Goal: Obtain resource: Download file/media

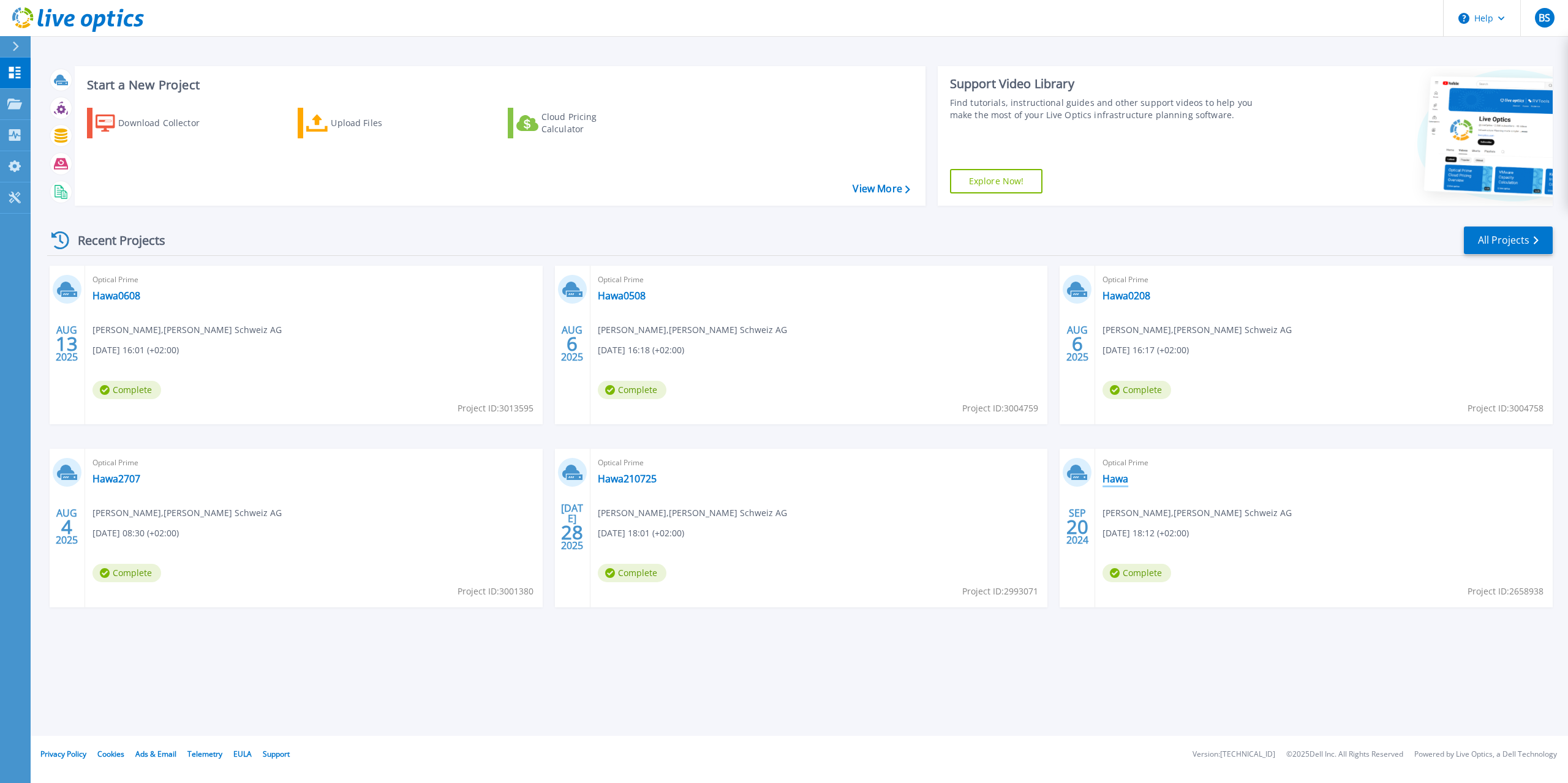
click at [1118, 477] on link "Hawa" at bounding box center [1116, 479] width 26 height 12
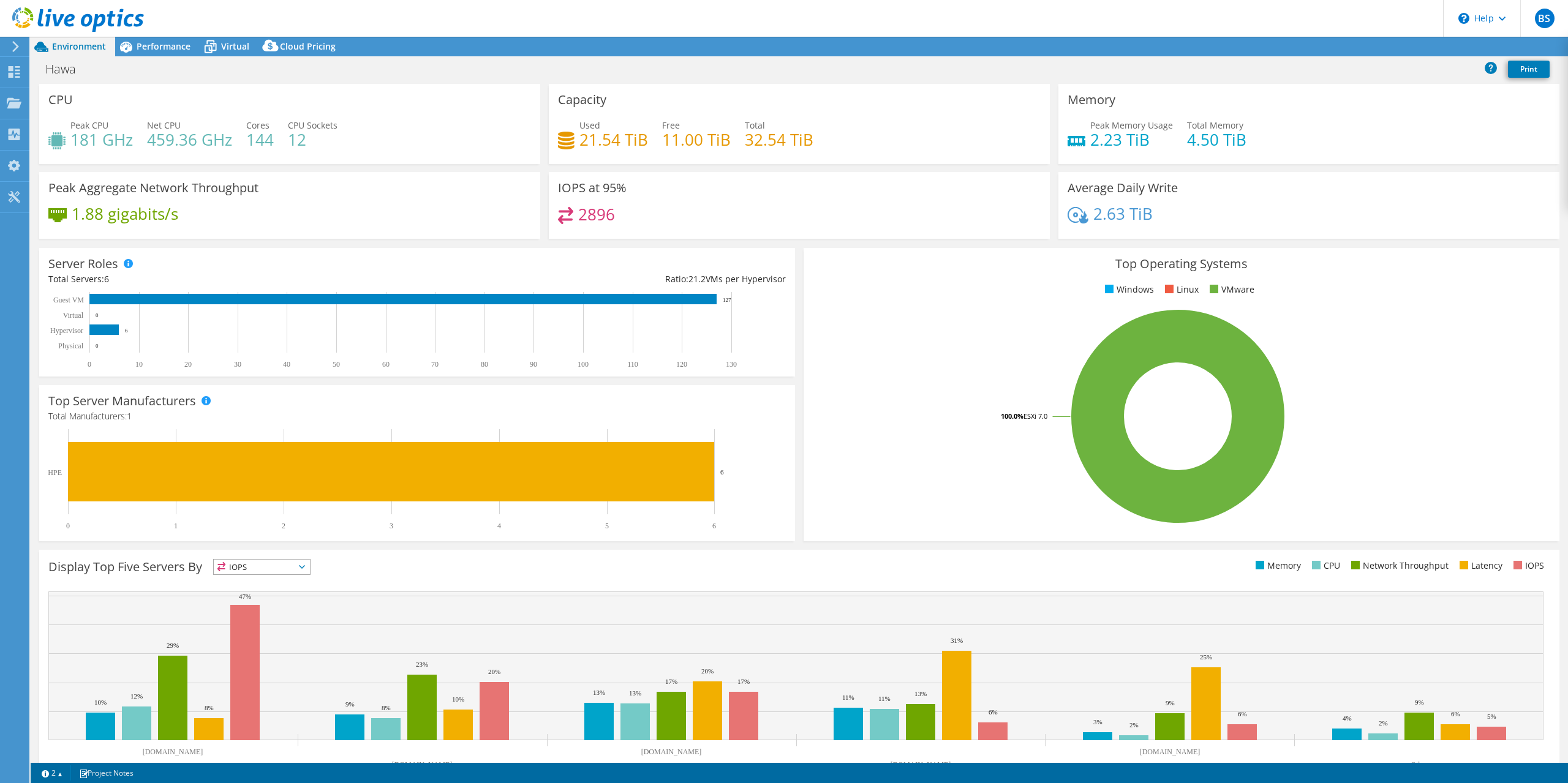
select select "EULondon"
select select "USD"
click at [1356, 44] on link "Reports" at bounding box center [1361, 47] width 59 height 19
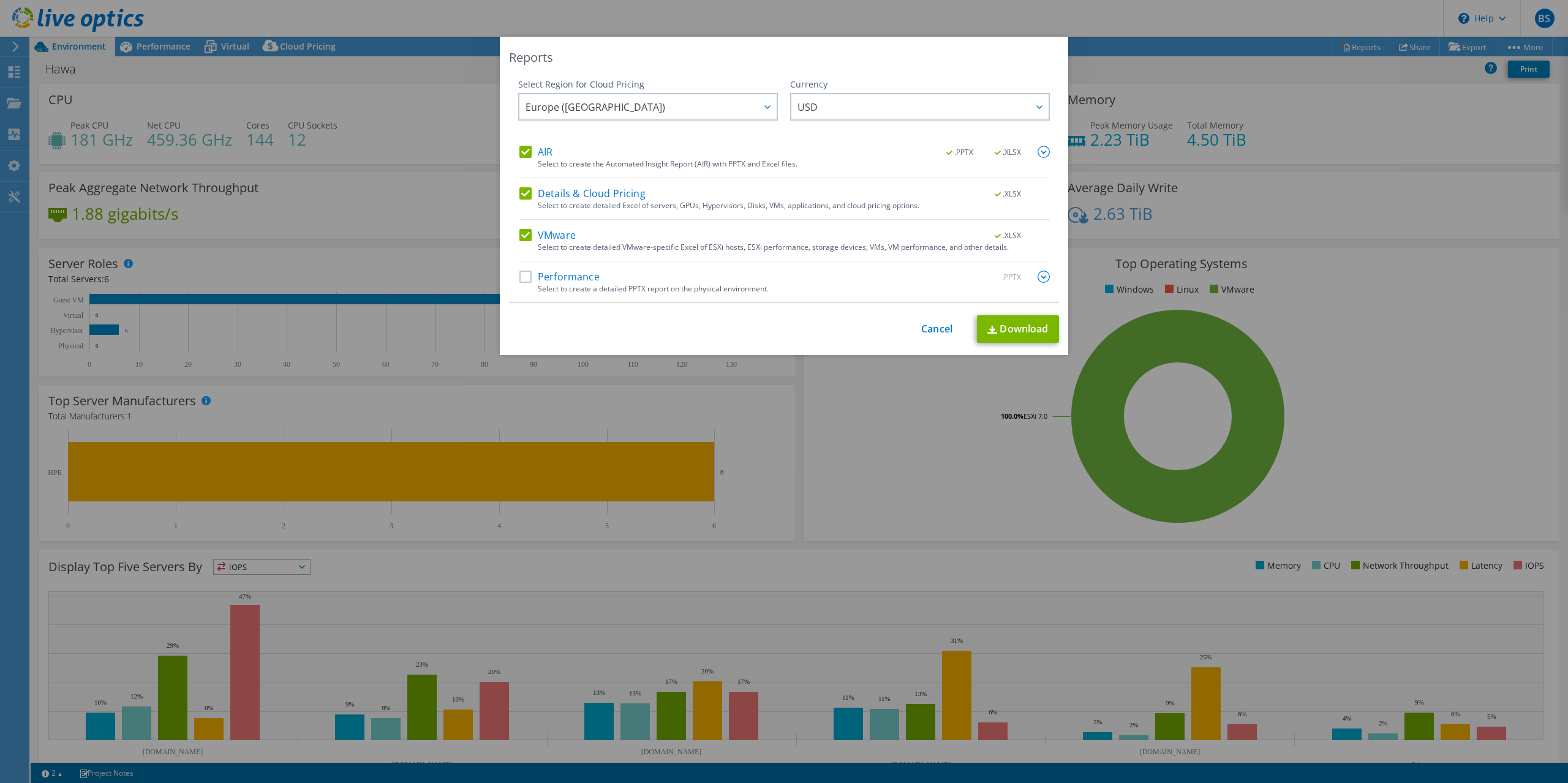
click at [522, 148] on label "AIR" at bounding box center [536, 152] width 33 height 12
click at [0, 0] on input "AIR" at bounding box center [0, 0] width 0 height 0
click at [527, 190] on label "Details & Cloud Pricing" at bounding box center [582, 194] width 126 height 12
click at [0, 0] on input "Details & Cloud Pricing" at bounding box center [0, 0] width 0 height 0
click at [527, 277] on label "Performance" at bounding box center [560, 277] width 81 height 12
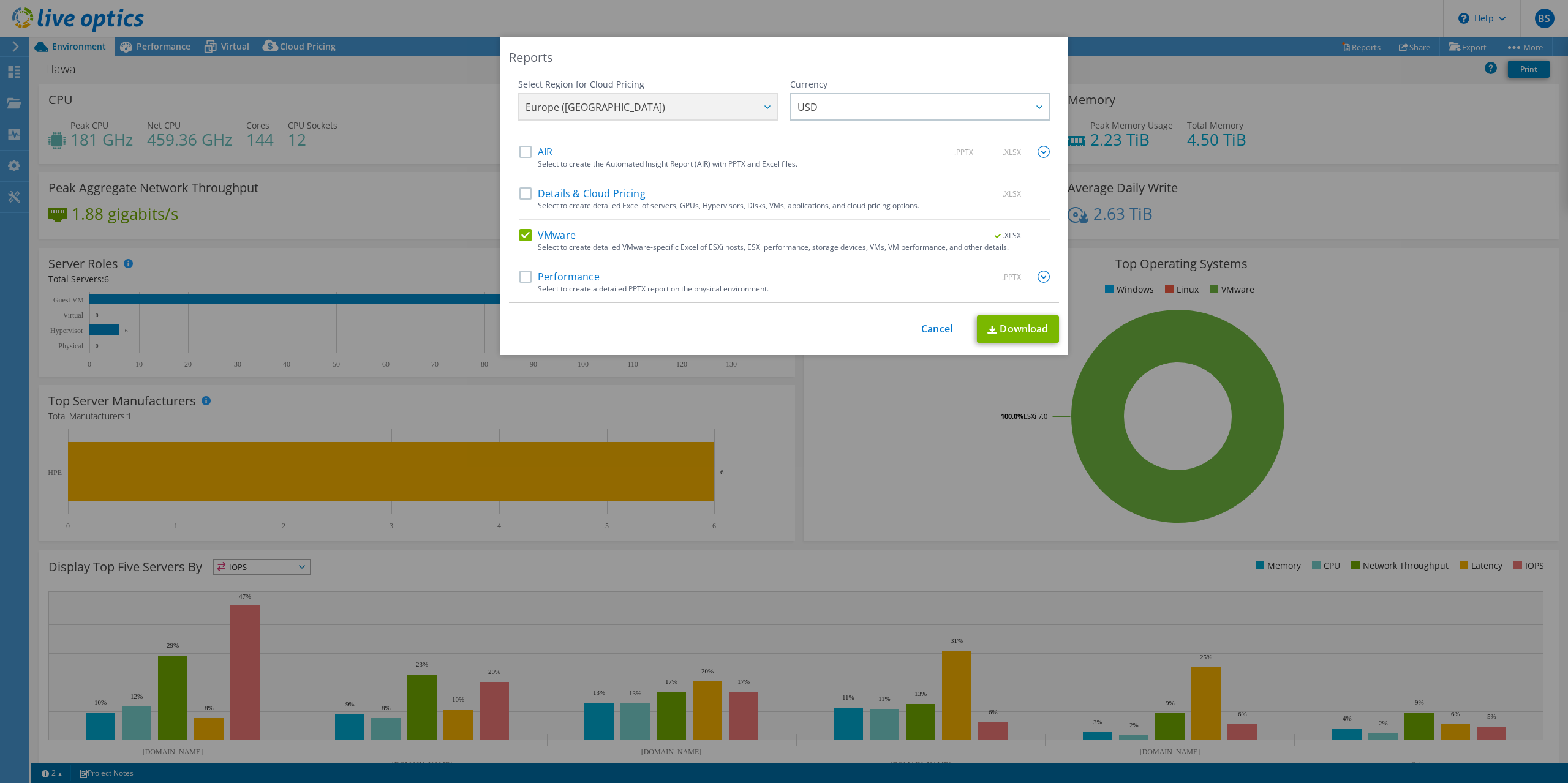
click at [0, 0] on input "Performance" at bounding box center [0, 0] width 0 height 0
click at [1012, 329] on link "Download" at bounding box center [1018, 329] width 82 height 27
click at [1042, 275] on img at bounding box center [1044, 277] width 12 height 12
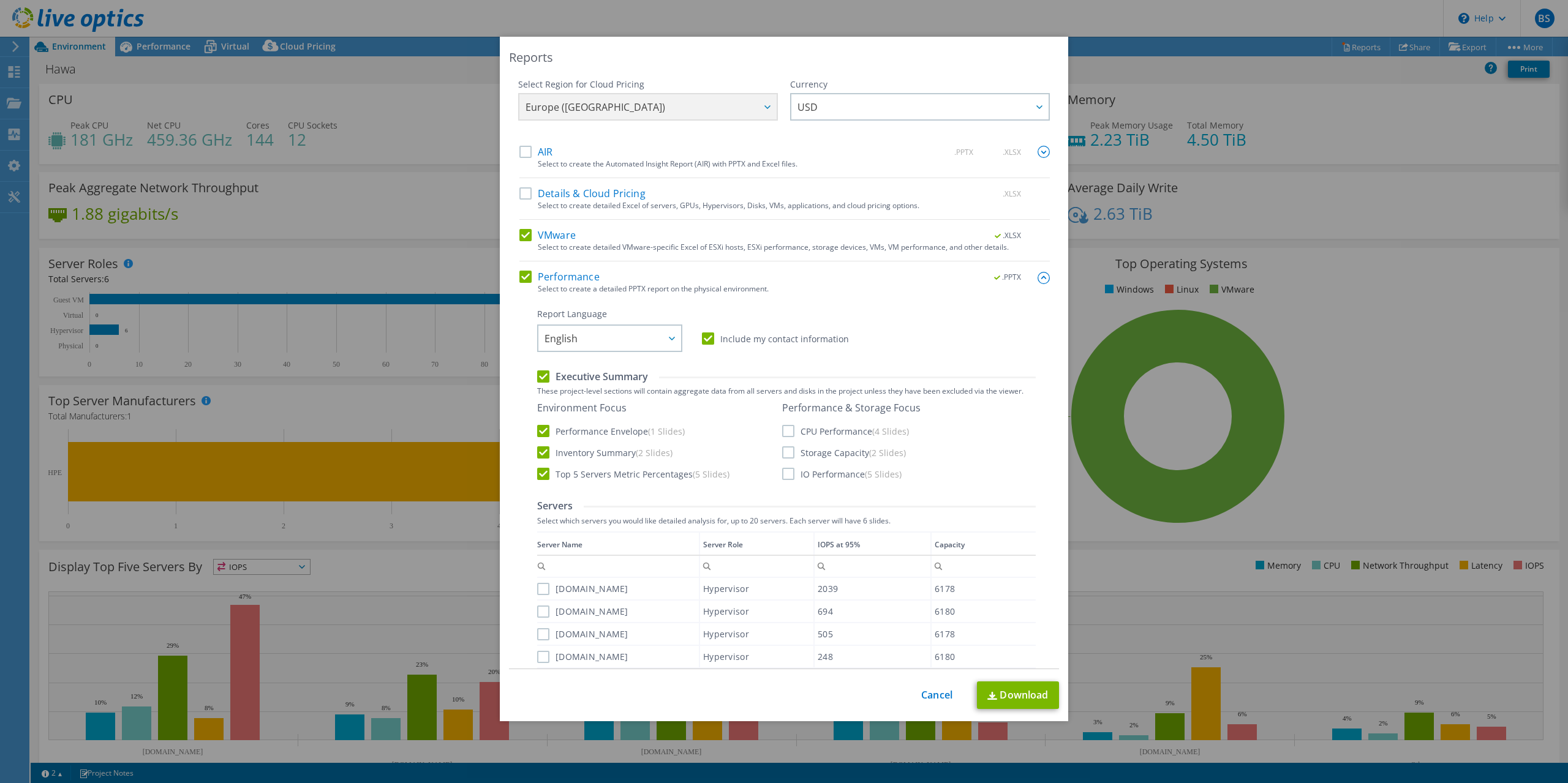
click at [793, 433] on label "CPU Performance (4 Slides)" at bounding box center [846, 431] width 127 height 12
click at [788, 433] on label "CPU Performance (4 Slides)" at bounding box center [846, 431] width 127 height 12
click at [791, 452] on label "Storage Capacity (2 Slides)" at bounding box center [844, 452] width 123 height 12
click at [0, 0] on input "Storage Capacity (2 Slides)" at bounding box center [0, 0] width 0 height 0
click at [789, 431] on label "CPU Performance (4 Slides)" at bounding box center [846, 431] width 127 height 12
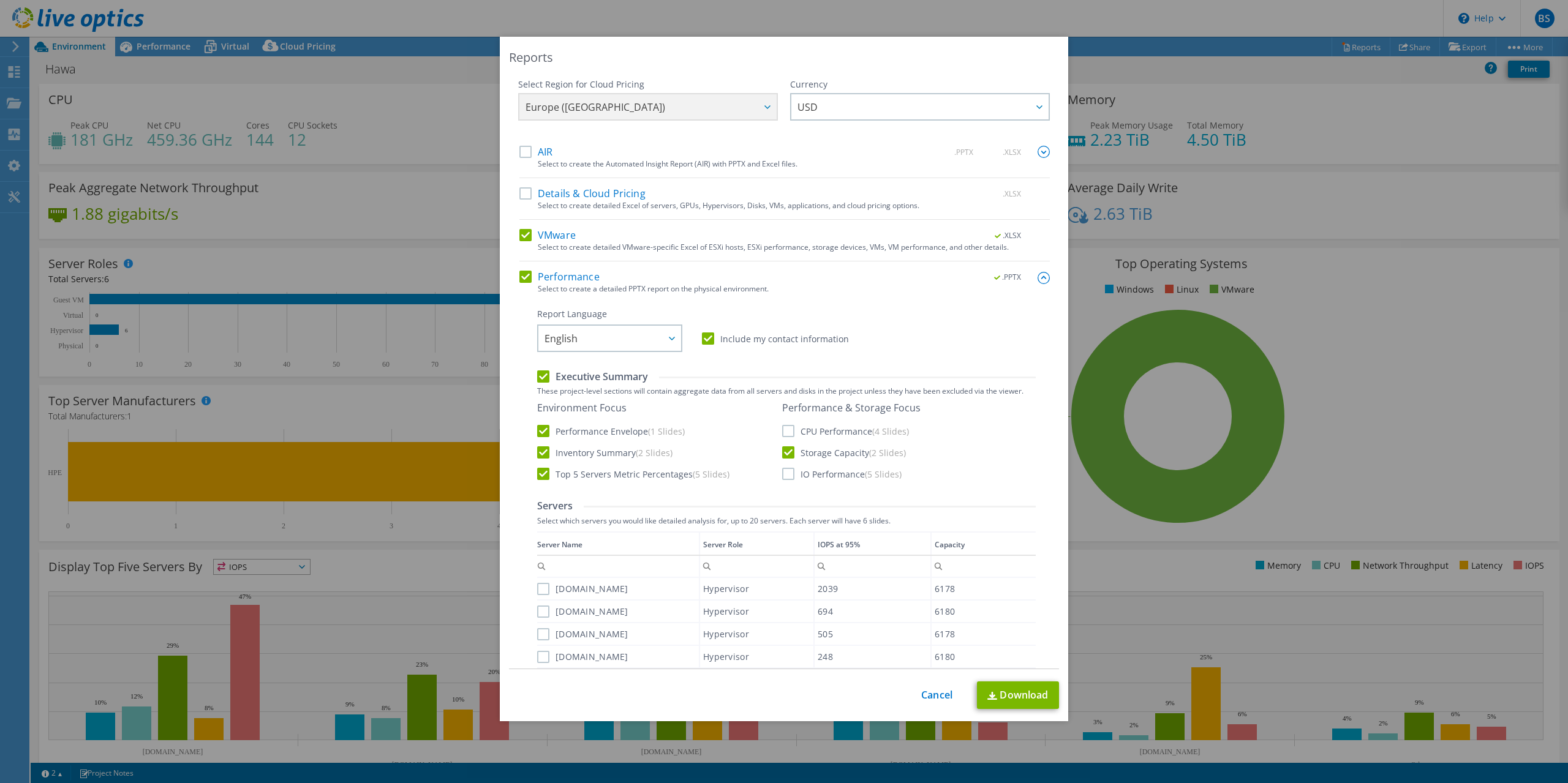
click at [0, 0] on input "CPU Performance (4 Slides)" at bounding box center [0, 0] width 0 height 0
click at [786, 474] on label "IO Performance (5 Slides)" at bounding box center [841, 474] width 119 height 12
click at [0, 0] on input "IO Performance (5 Slides)" at bounding box center [0, 0] width 0 height 0
click at [546, 474] on label "Top 5 Servers Metric Percentages (5 Slides)" at bounding box center [633, 474] width 192 height 12
click at [0, 0] on input "Top 5 Servers Metric Percentages (5 Slides)" at bounding box center [0, 0] width 0 height 0
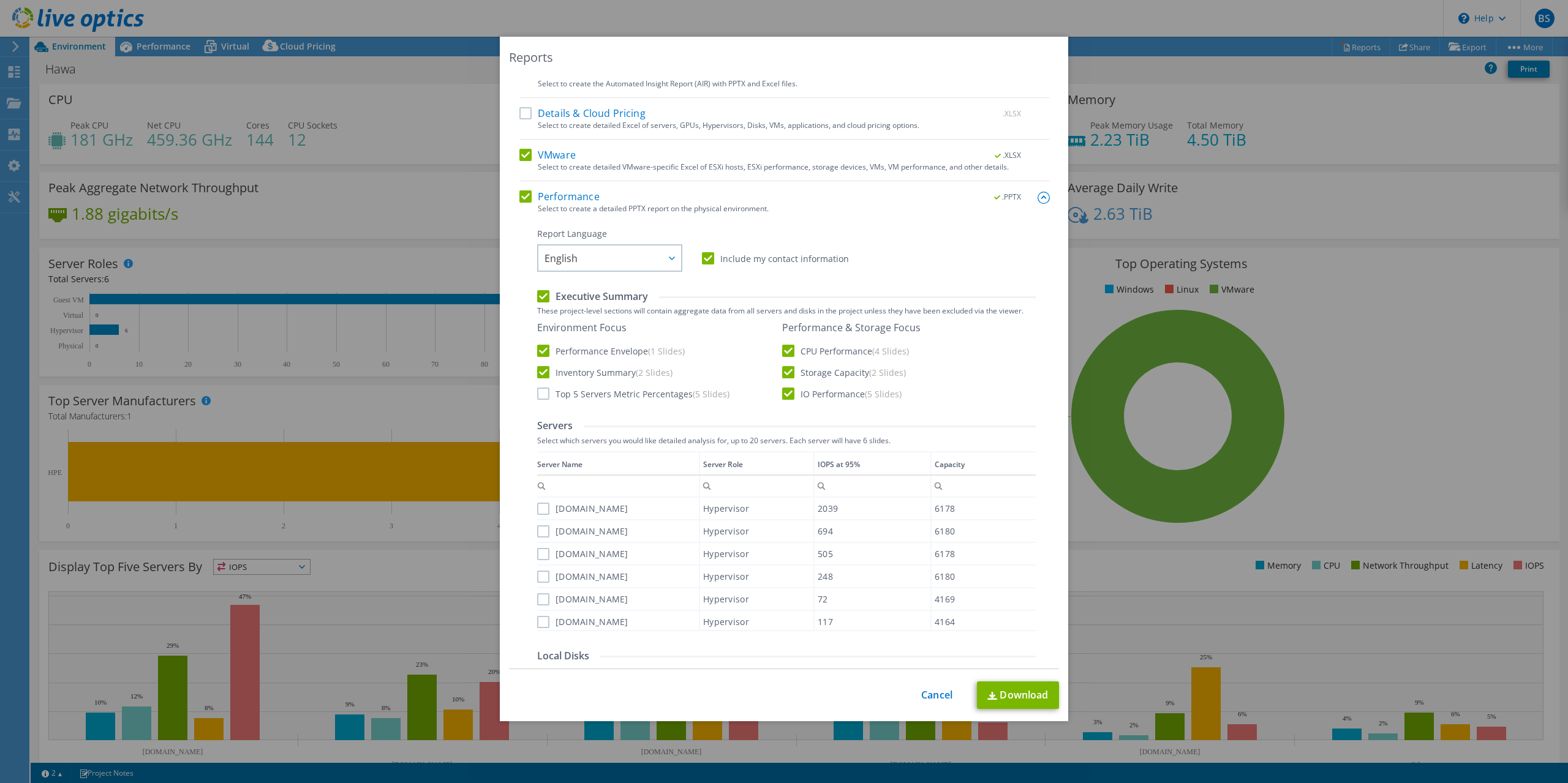
scroll to position [125, 0]
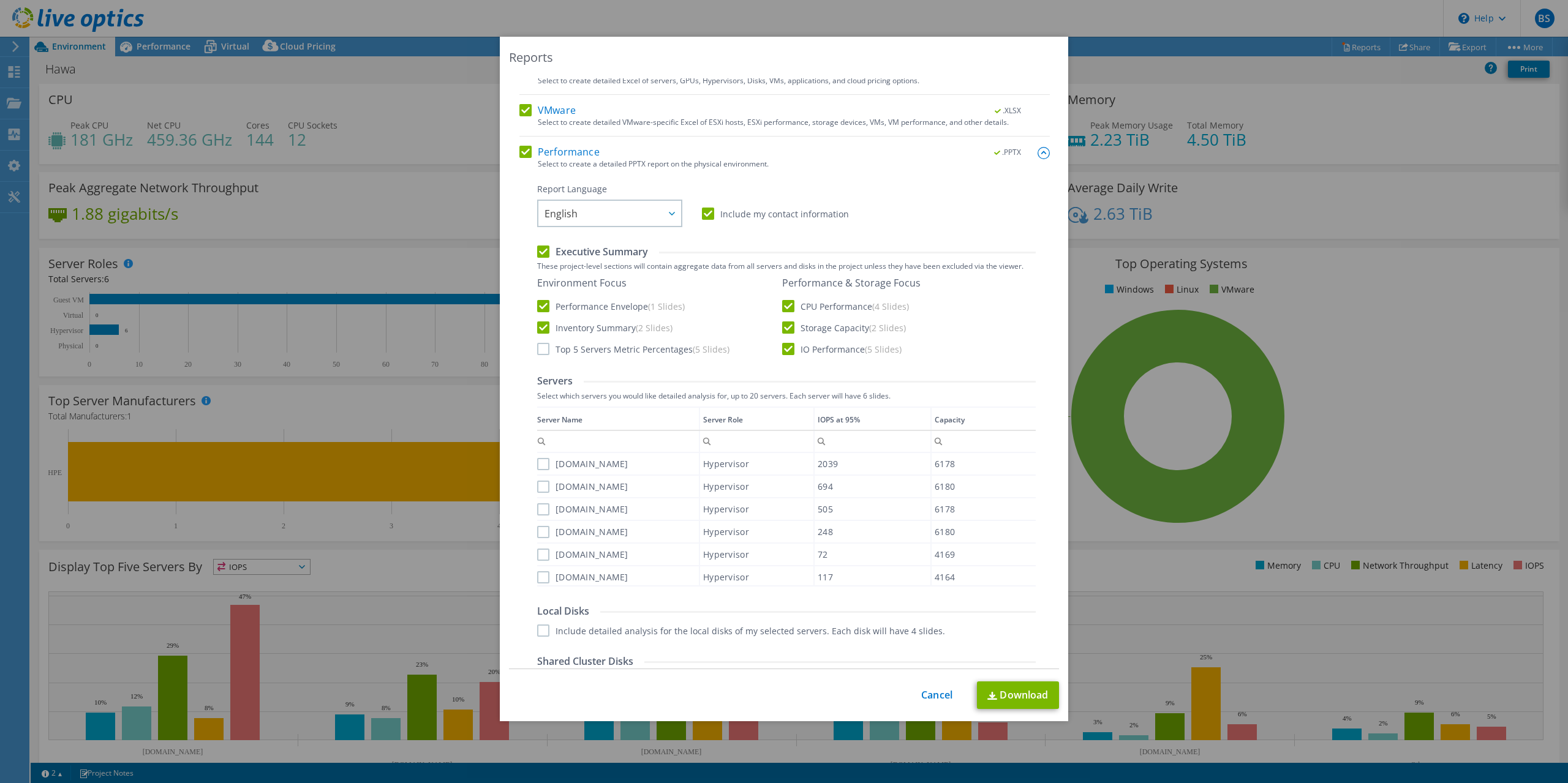
click at [547, 465] on label "hypws12.hawa.com" at bounding box center [583, 464] width 91 height 12
click at [0, 0] on input "hypws12.hawa.com" at bounding box center [0, 0] width 0 height 0
drag, startPoint x: 546, startPoint y: 487, endPoint x: 545, endPoint y: 499, distance: 12.0
click at [546, 488] on label "hypws21.hawa.com" at bounding box center [583, 487] width 91 height 12
click at [0, 0] on input "hypws21.hawa.com" at bounding box center [0, 0] width 0 height 0
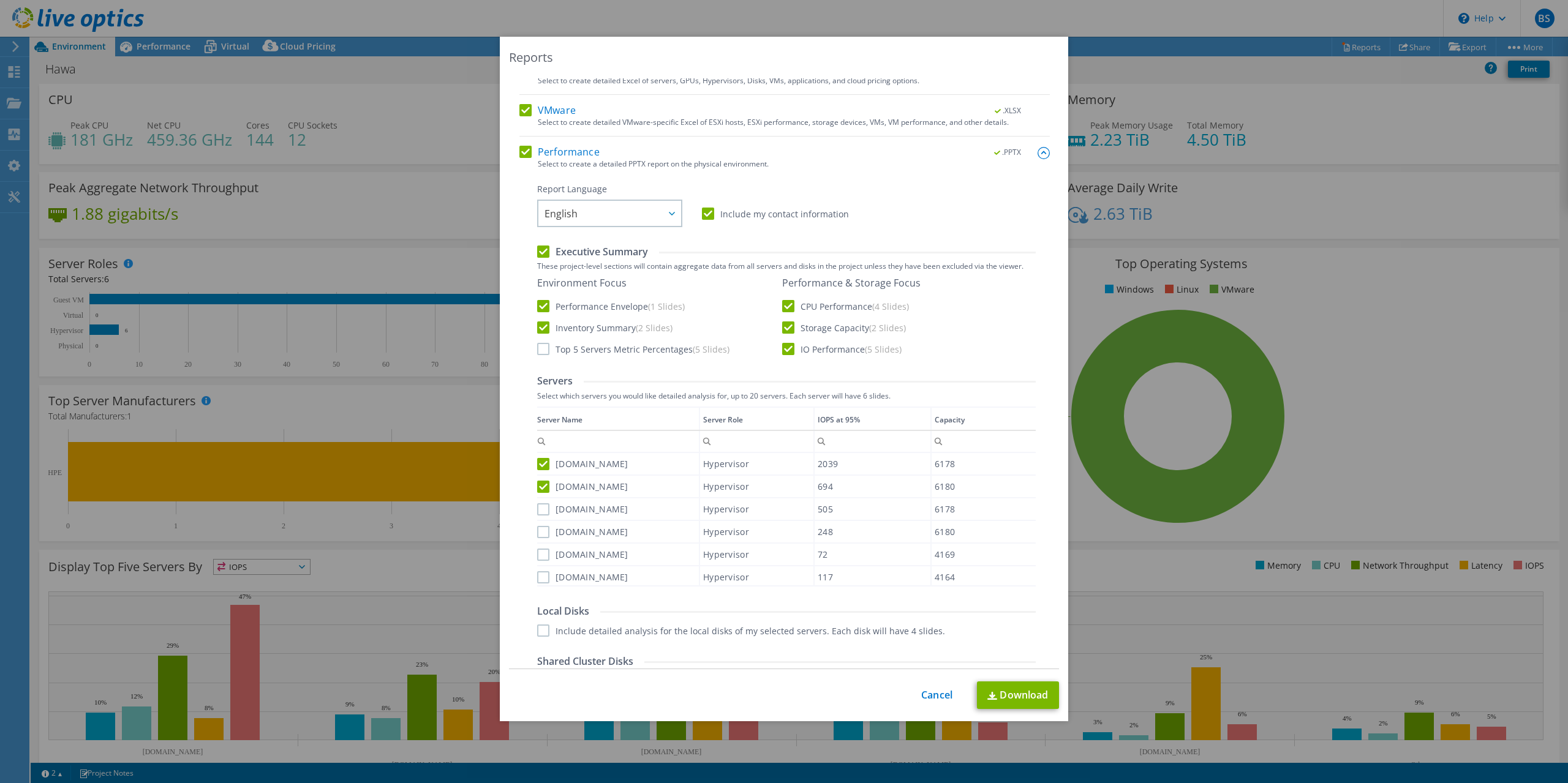
drag, startPoint x: 547, startPoint y: 508, endPoint x: 550, endPoint y: 524, distance: 16.3
click at [548, 509] on label "hypws22.hawa.com" at bounding box center [583, 510] width 91 height 12
click at [0, 0] on input "hypws22.hawa.com" at bounding box center [0, 0] width 0 height 0
click at [545, 535] on label "hypws11.hawa.com" at bounding box center [583, 532] width 91 height 12
click at [0, 0] on input "hypws11.hawa.com" at bounding box center [0, 0] width 0 height 0
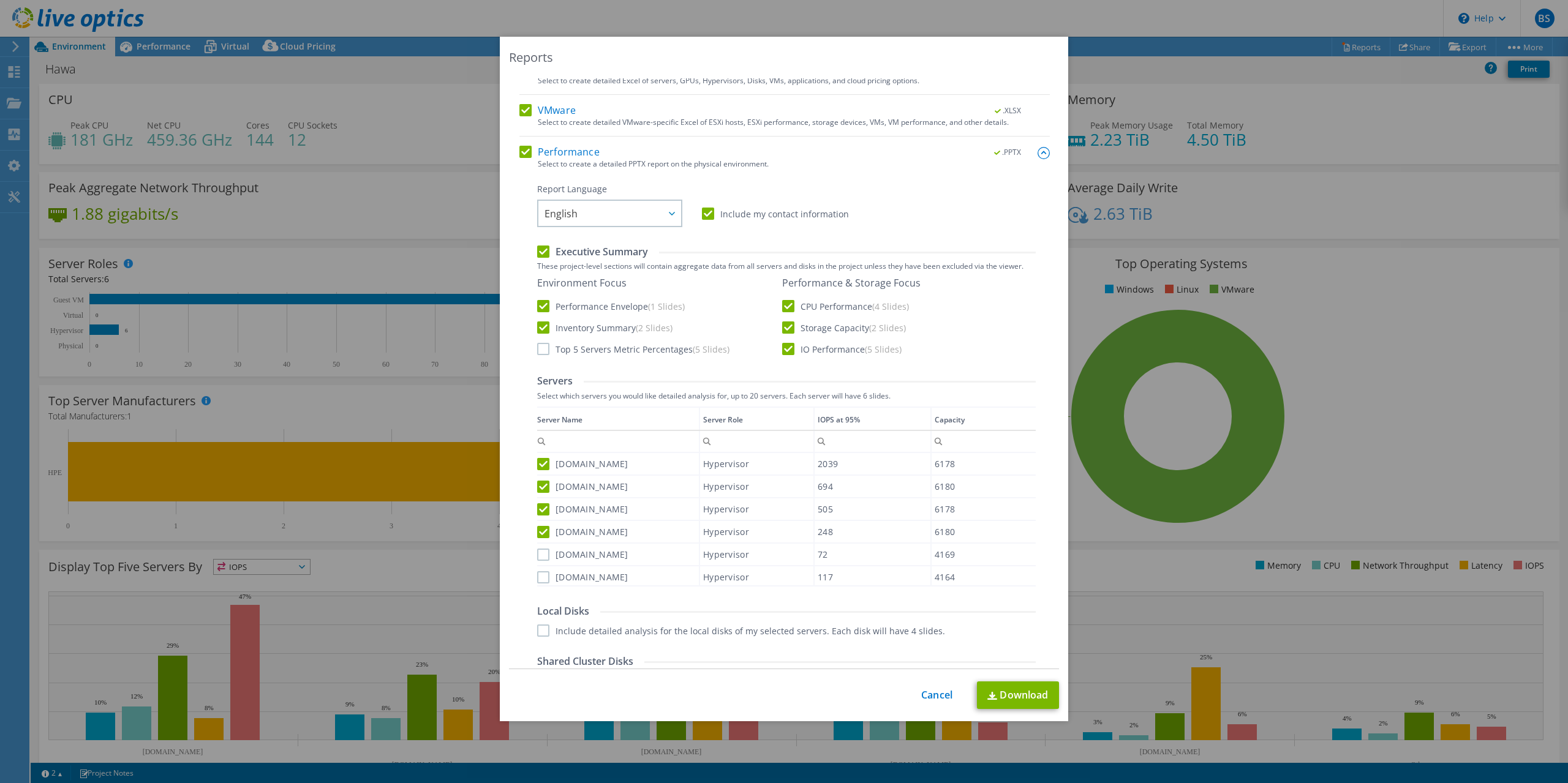
drag, startPoint x: 540, startPoint y: 554, endPoint x: 544, endPoint y: 575, distance: 21.4
click at [540, 556] on label "hypwm11.hawa.com" at bounding box center [583, 554] width 91 height 12
click at [544, 577] on label "hypwm21.hawa.com" at bounding box center [583, 577] width 91 height 12
click at [0, 0] on input "hypwm21.hawa.com" at bounding box center [0, 0] width 0 height 0
click at [544, 555] on label "hypwm11.hawa.com" at bounding box center [583, 554] width 91 height 12
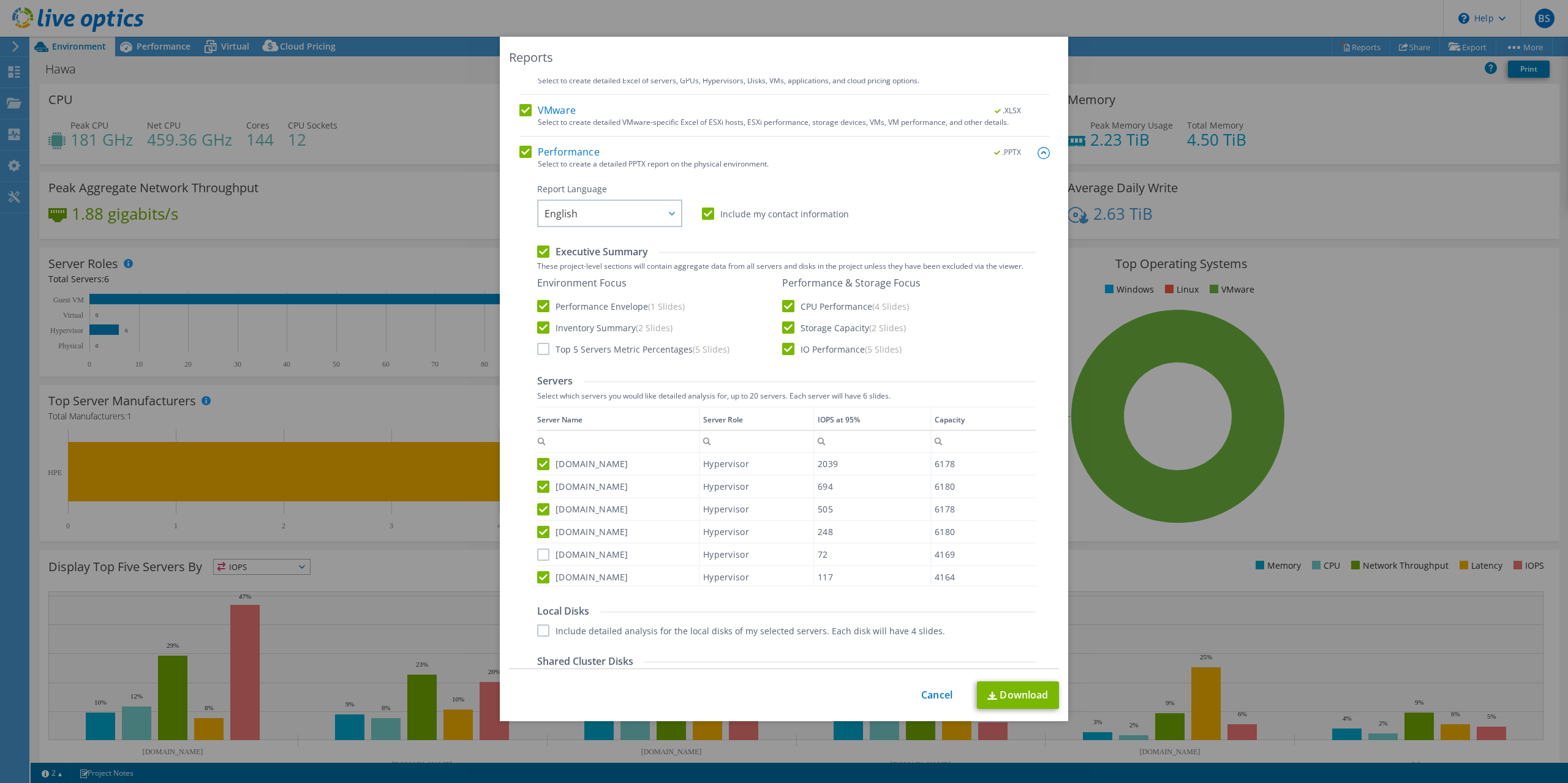
click at [0, 0] on input "hypwm11.hawa.com" at bounding box center [0, 0] width 0 height 0
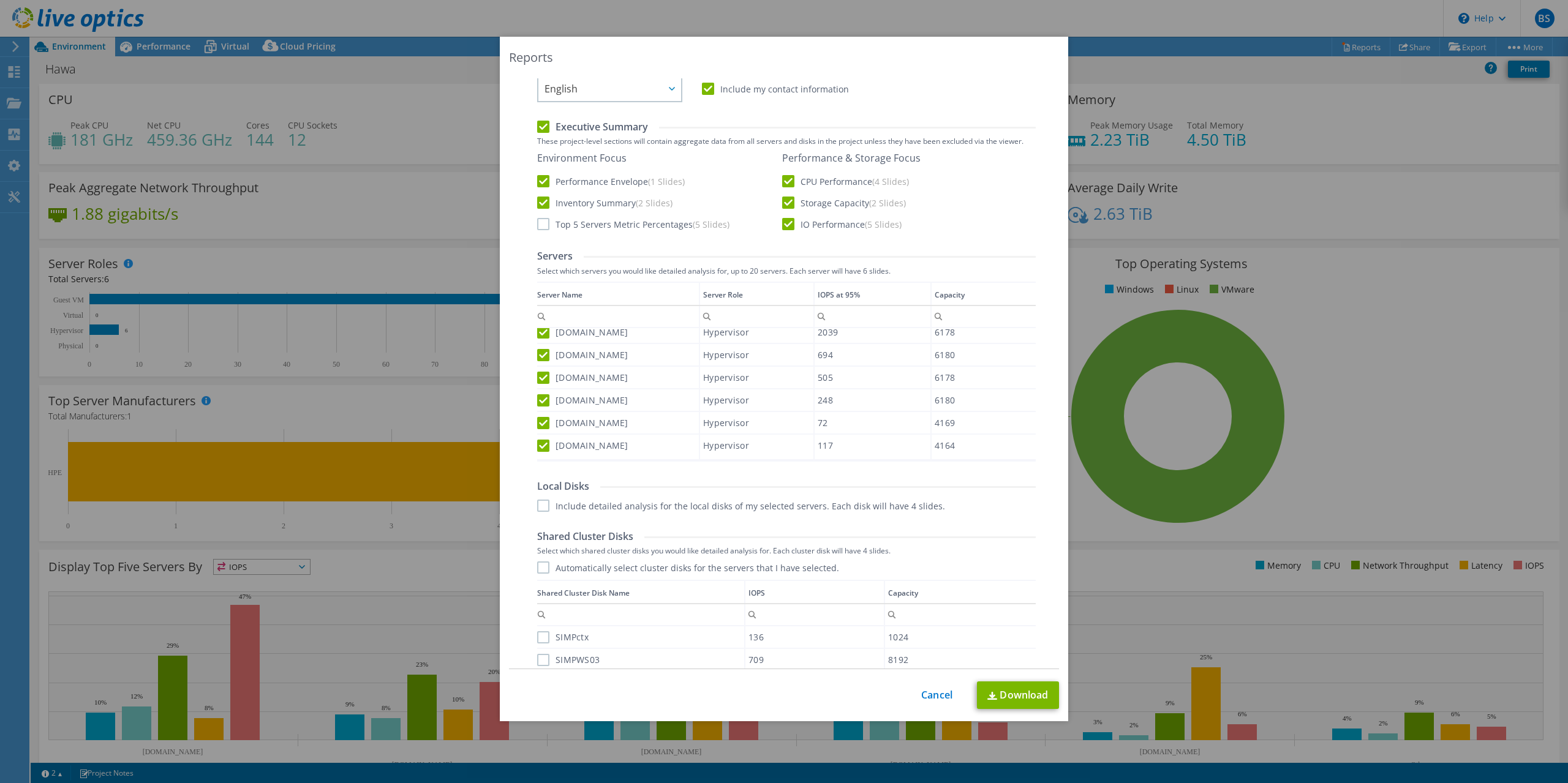
scroll to position [313, 0]
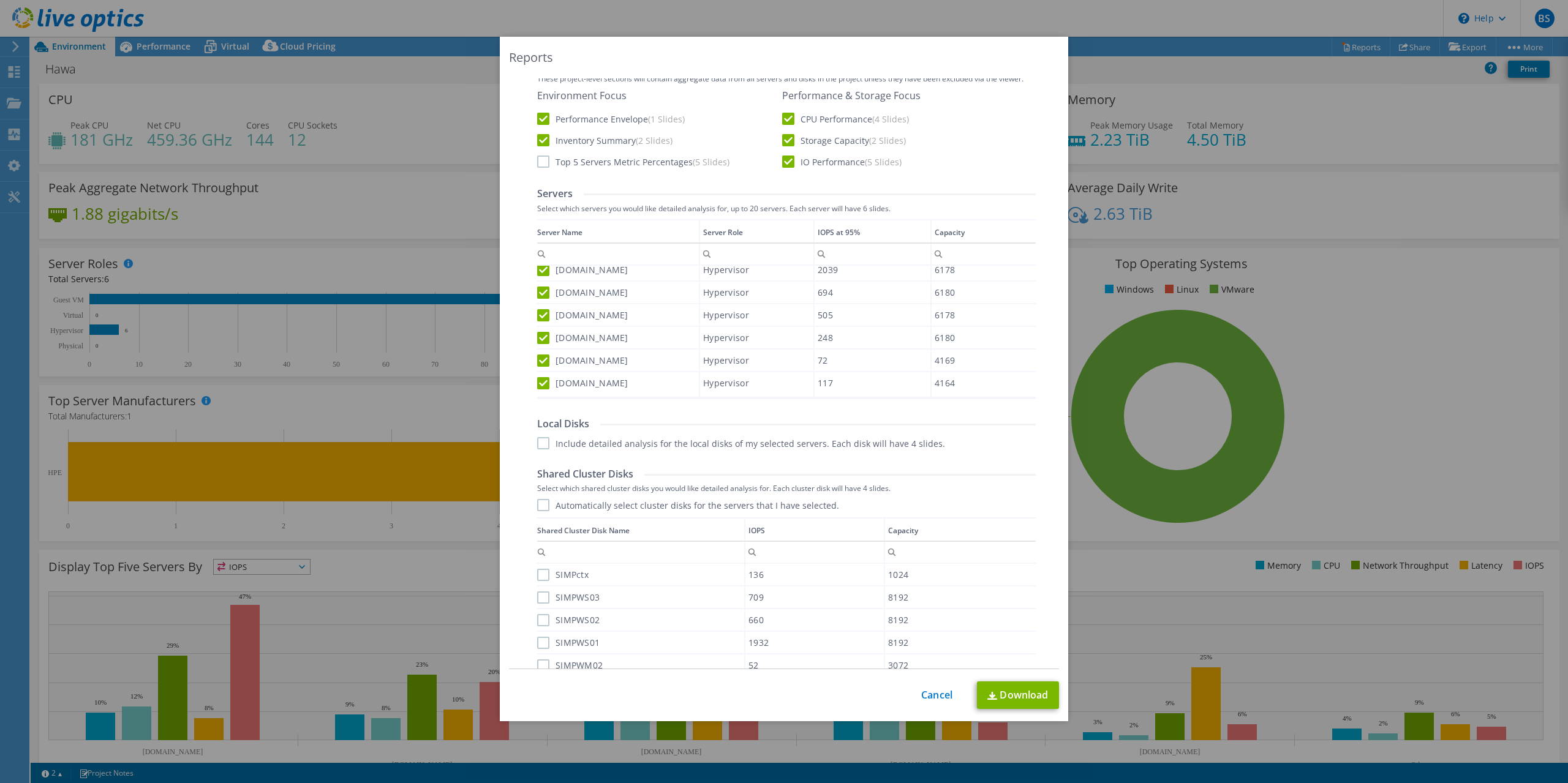
click at [544, 504] on label "Automatically select cluster disks for the servers that I have selected." at bounding box center [688, 505] width 302 height 12
click at [0, 0] on input "Automatically select cluster disks for the servers that I have selected." at bounding box center [0, 0] width 0 height 0
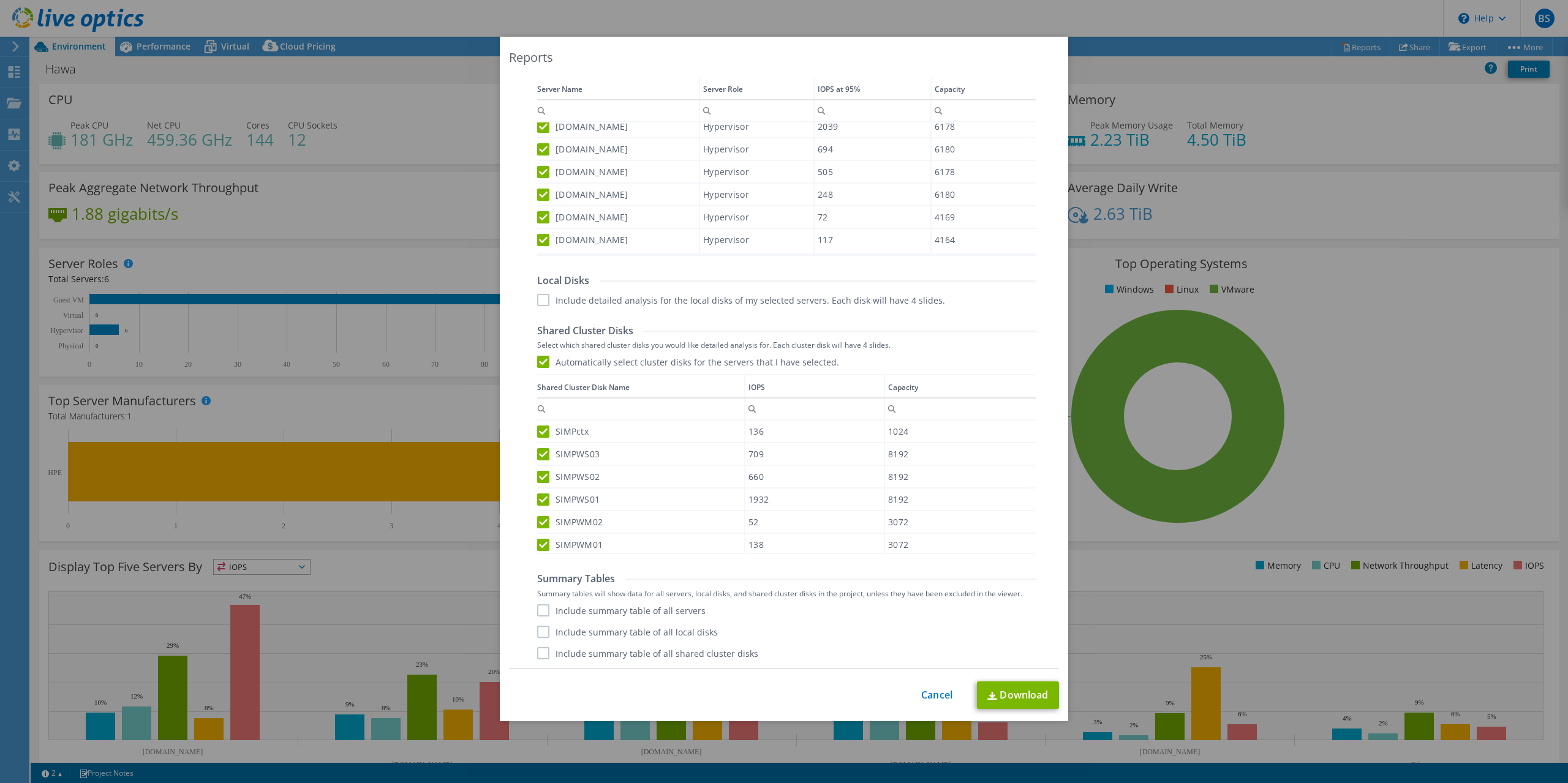
scroll to position [7, 0]
drag, startPoint x: 548, startPoint y: 612, endPoint x: 551, endPoint y: 630, distance: 18.2
click at [548, 613] on label "Include summary table of all servers" at bounding box center [621, 610] width 169 height 12
click at [0, 0] on input "Include summary table of all servers" at bounding box center [0, 0] width 0 height 0
click at [547, 637] on label "Include summary table of all local disks" at bounding box center [627, 631] width 181 height 12
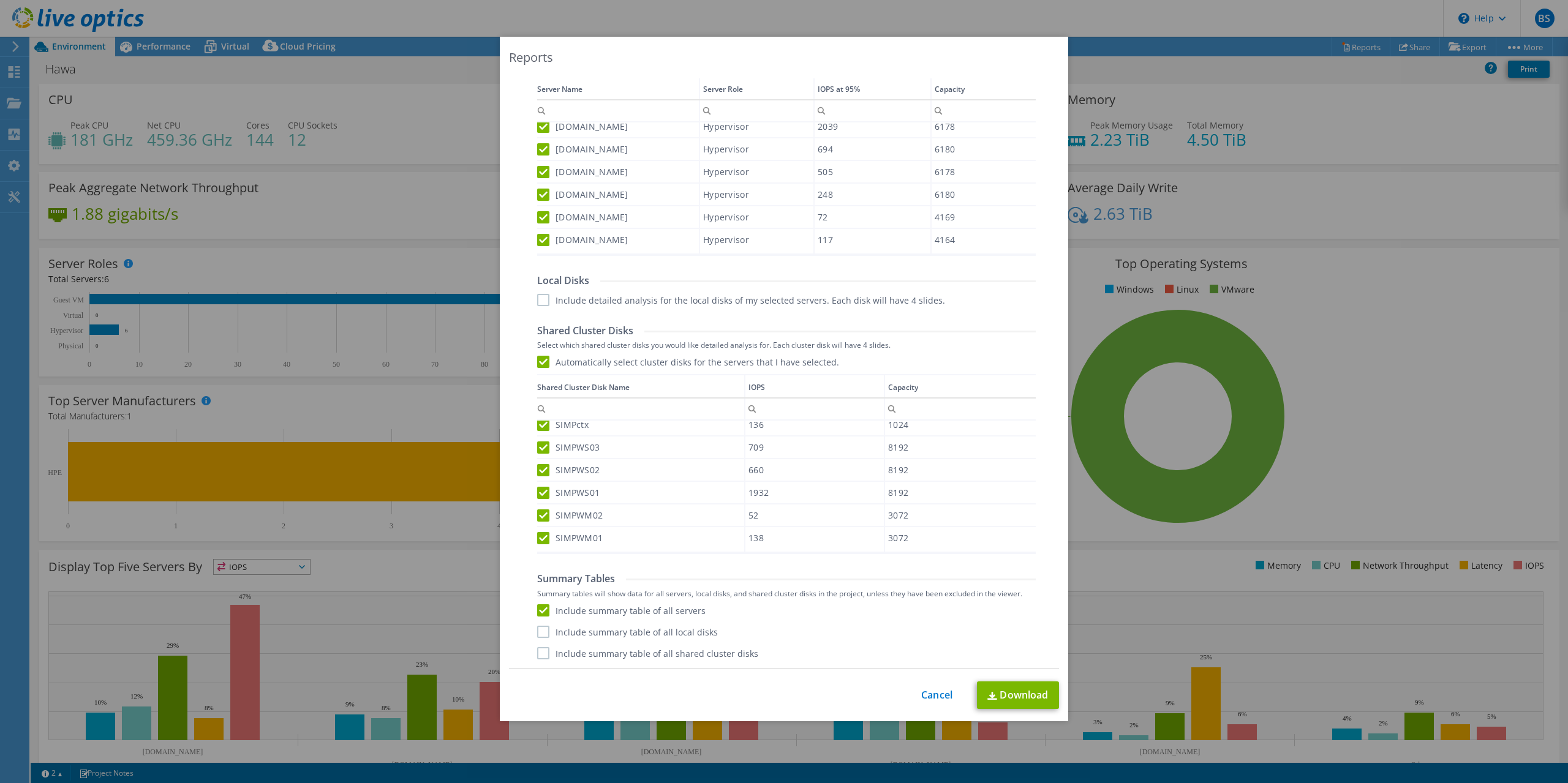
click at [0, 0] on input "Include summary table of all local disks" at bounding box center [0, 0] width 0 height 0
click at [545, 632] on label "Include summary table of all local disks" at bounding box center [627, 631] width 181 height 12
click at [0, 0] on input "Include summary table of all local disks" at bounding box center [0, 0] width 0 height 0
click at [542, 656] on label "Include summary table of all shared cluster disks" at bounding box center [648, 653] width 221 height 12
click at [0, 0] on input "Include summary table of all shared cluster disks" at bounding box center [0, 0] width 0 height 0
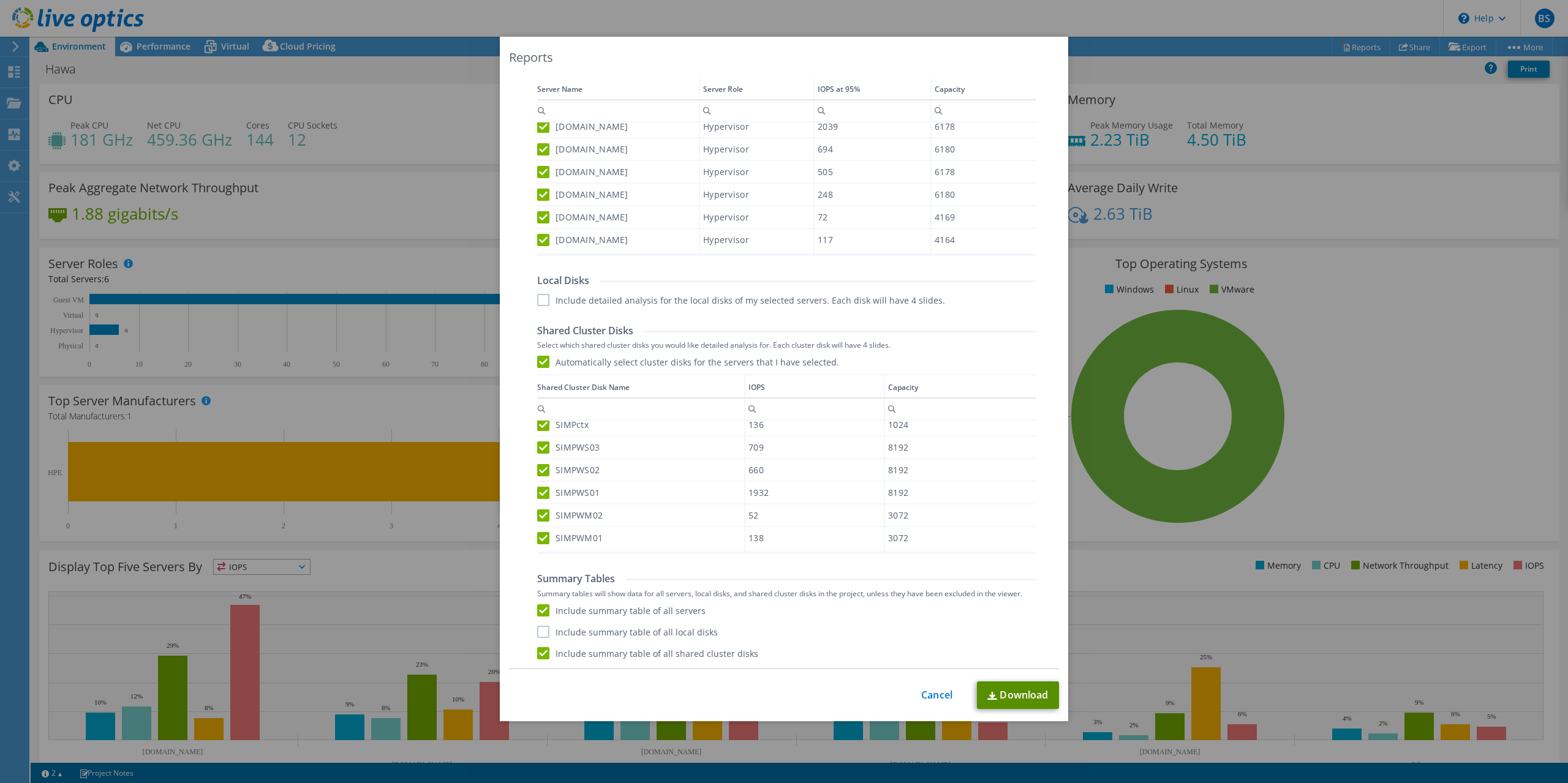
click at [1001, 692] on link "Download" at bounding box center [1018, 696] width 82 height 27
click at [930, 696] on link "Cancel" at bounding box center [937, 696] width 31 height 12
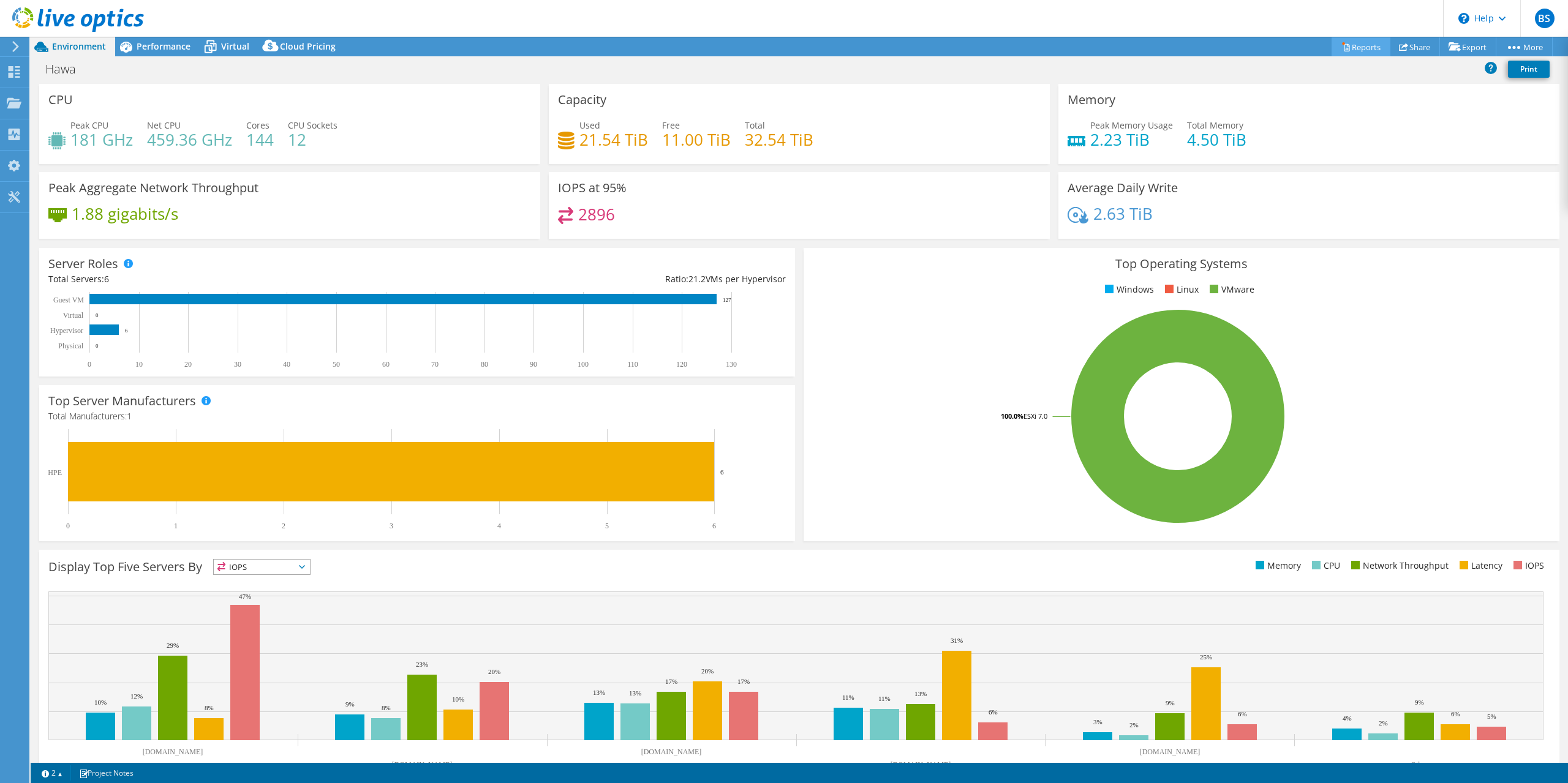
click at [1367, 51] on link "Reports" at bounding box center [1361, 47] width 59 height 19
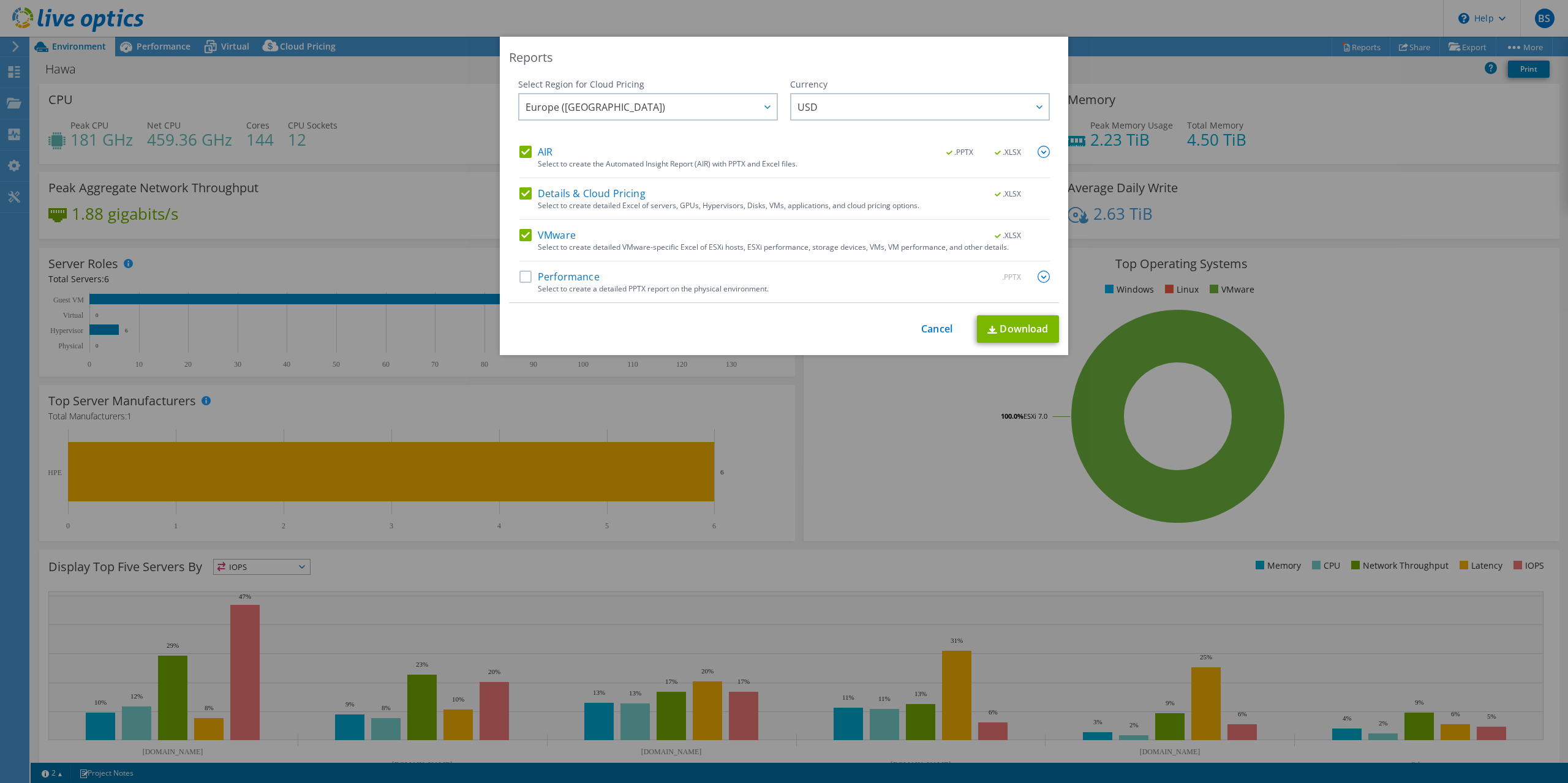
click at [521, 192] on label "Details & Cloud Pricing" at bounding box center [582, 194] width 126 height 12
click at [0, 0] on input "Details & Cloud Pricing" at bounding box center [0, 0] width 0 height 0
click at [527, 149] on label "AIR" at bounding box center [536, 152] width 33 height 12
click at [0, 0] on input "AIR" at bounding box center [0, 0] width 0 height 0
click at [530, 277] on label "Performance" at bounding box center [560, 277] width 81 height 12
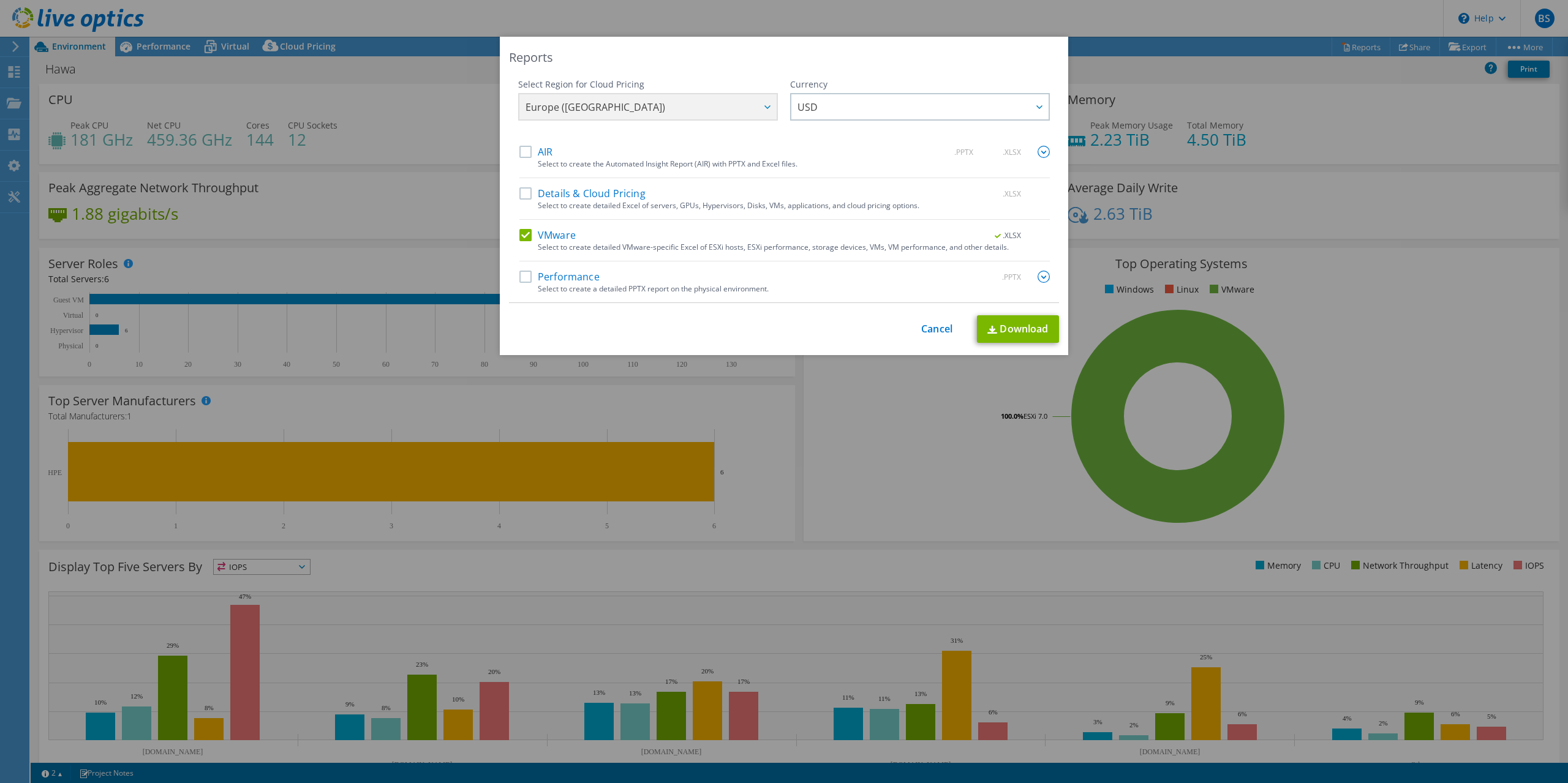
click at [0, 0] on input "Performance" at bounding box center [0, 0] width 0 height 0
click at [1032, 332] on link "Download" at bounding box center [1018, 329] width 82 height 27
click at [937, 331] on link "Cancel" at bounding box center [937, 330] width 31 height 12
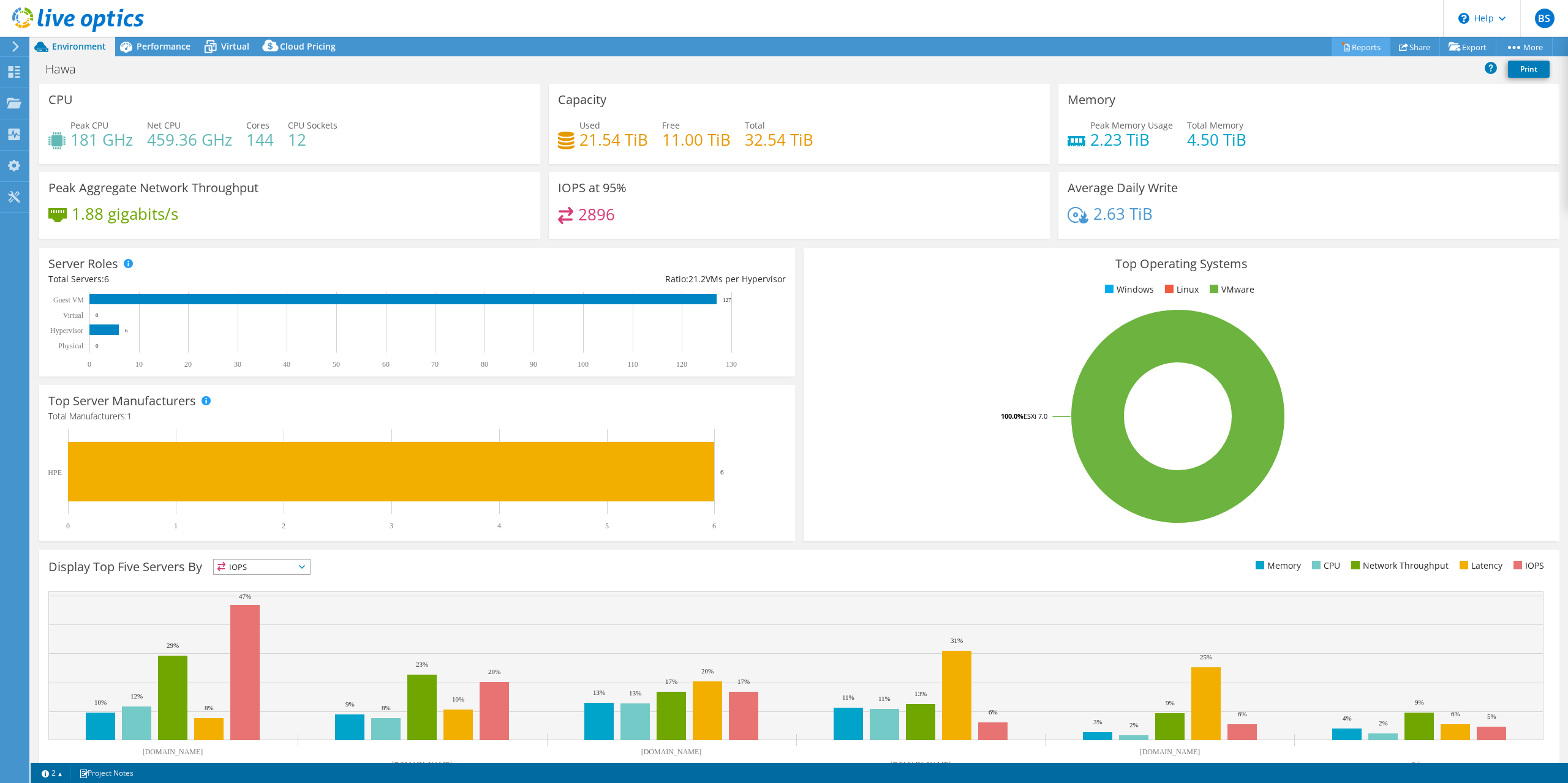
click at [1363, 48] on link "Reports" at bounding box center [1361, 47] width 59 height 19
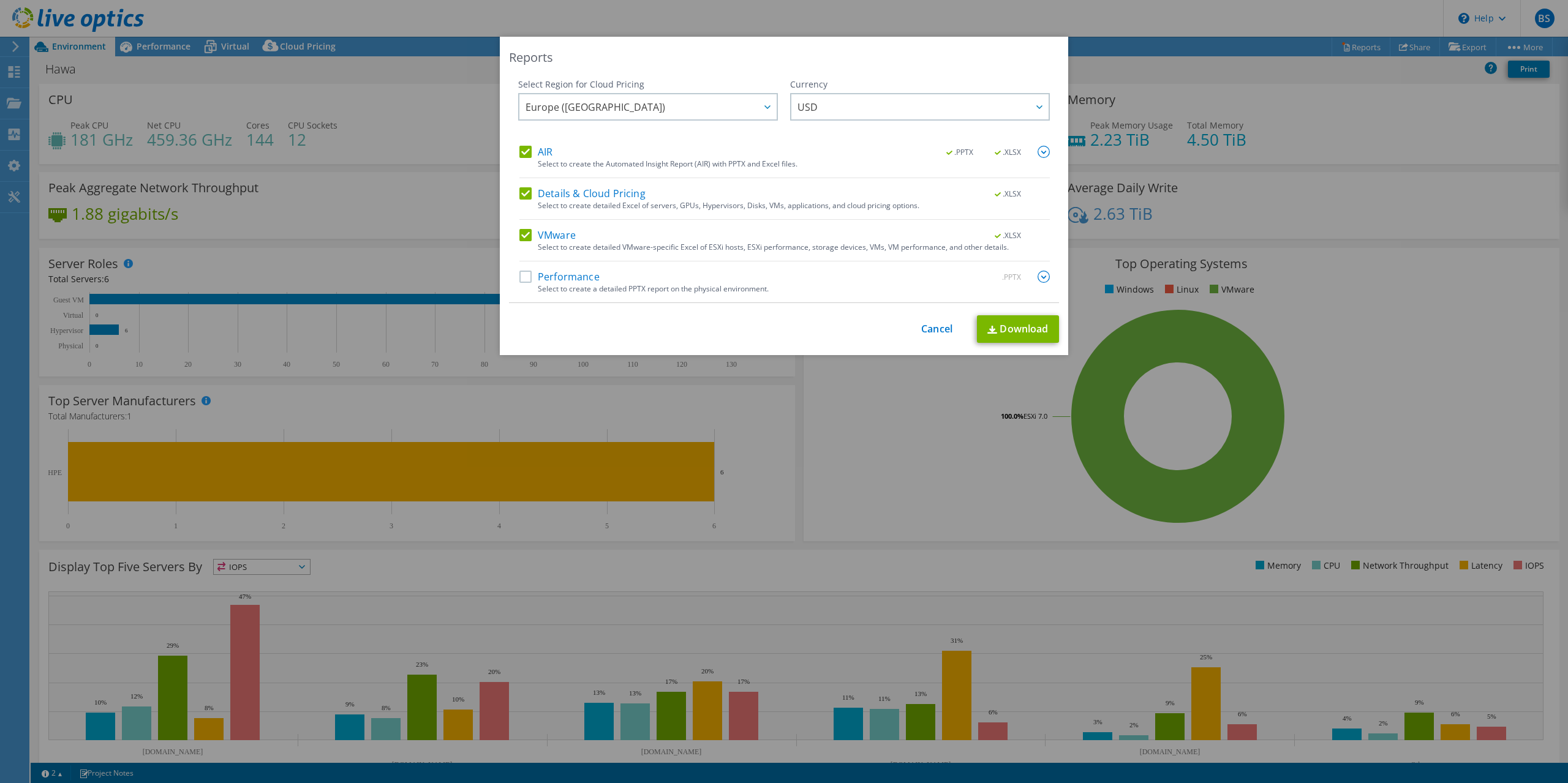
click at [1042, 279] on img at bounding box center [1044, 277] width 12 height 12
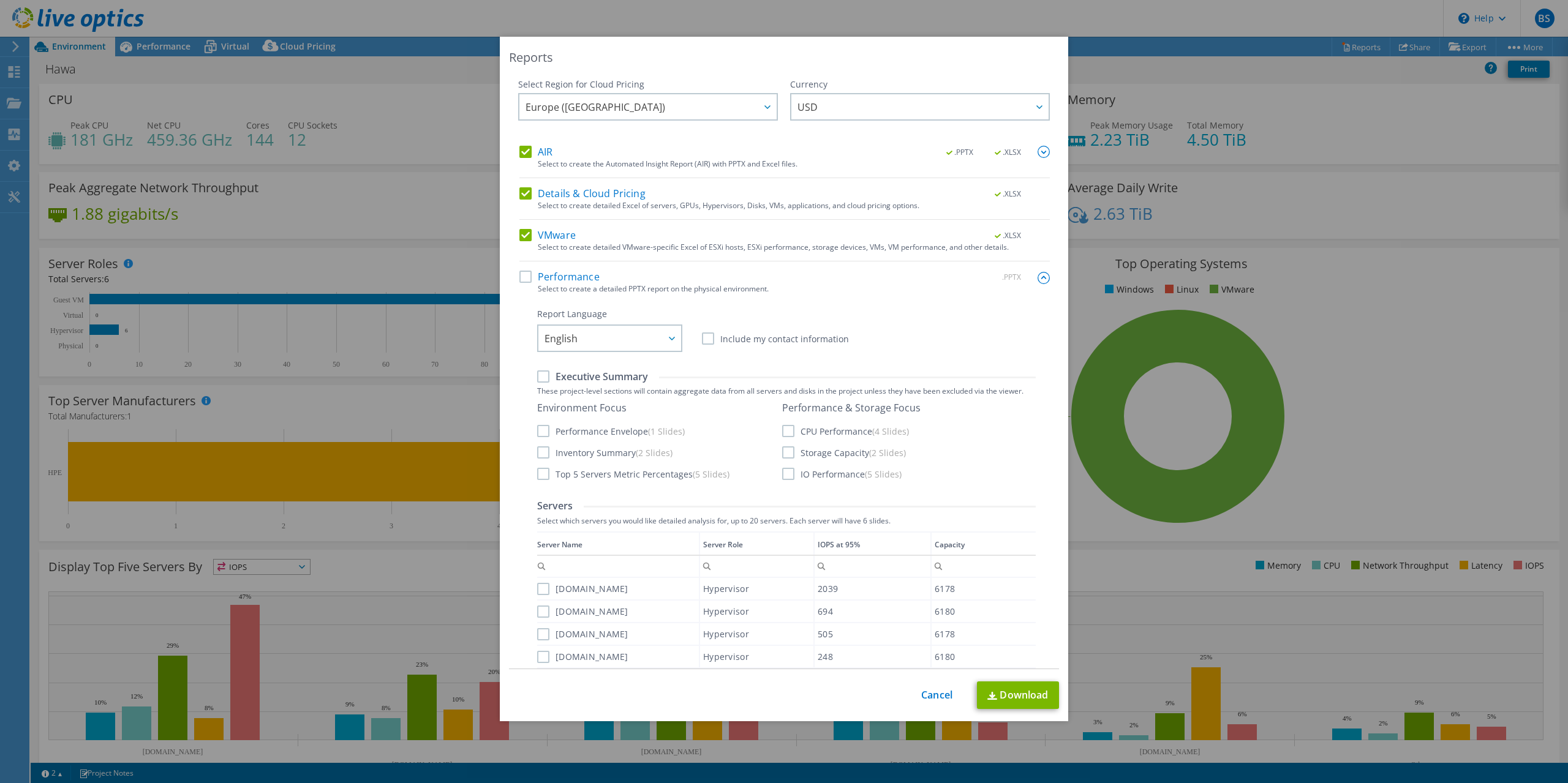
click at [522, 276] on label "Performance" at bounding box center [560, 277] width 81 height 12
click at [0, 0] on input "Performance" at bounding box center [0, 0] width 0 height 0
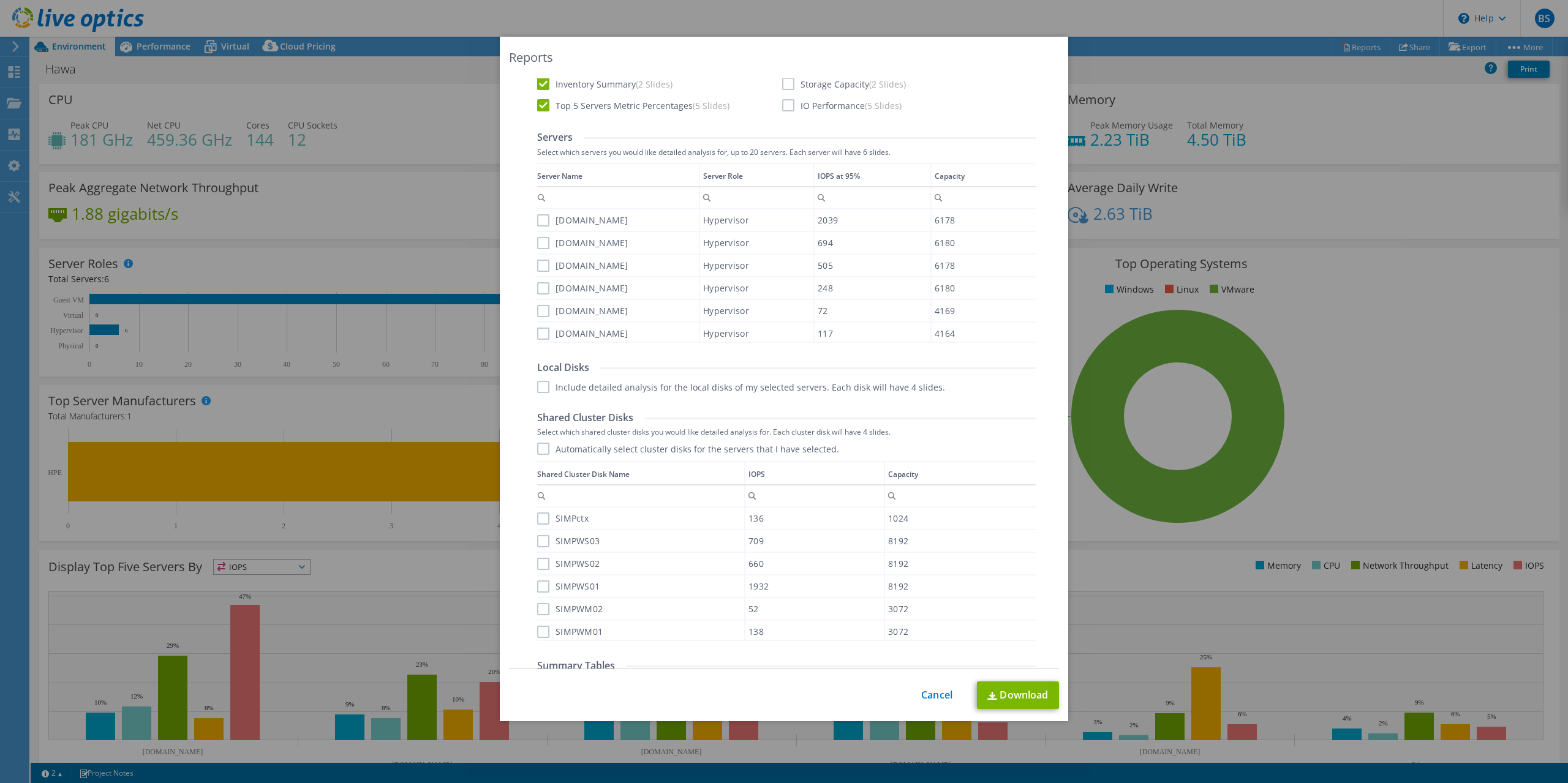
scroll to position [393, 0]
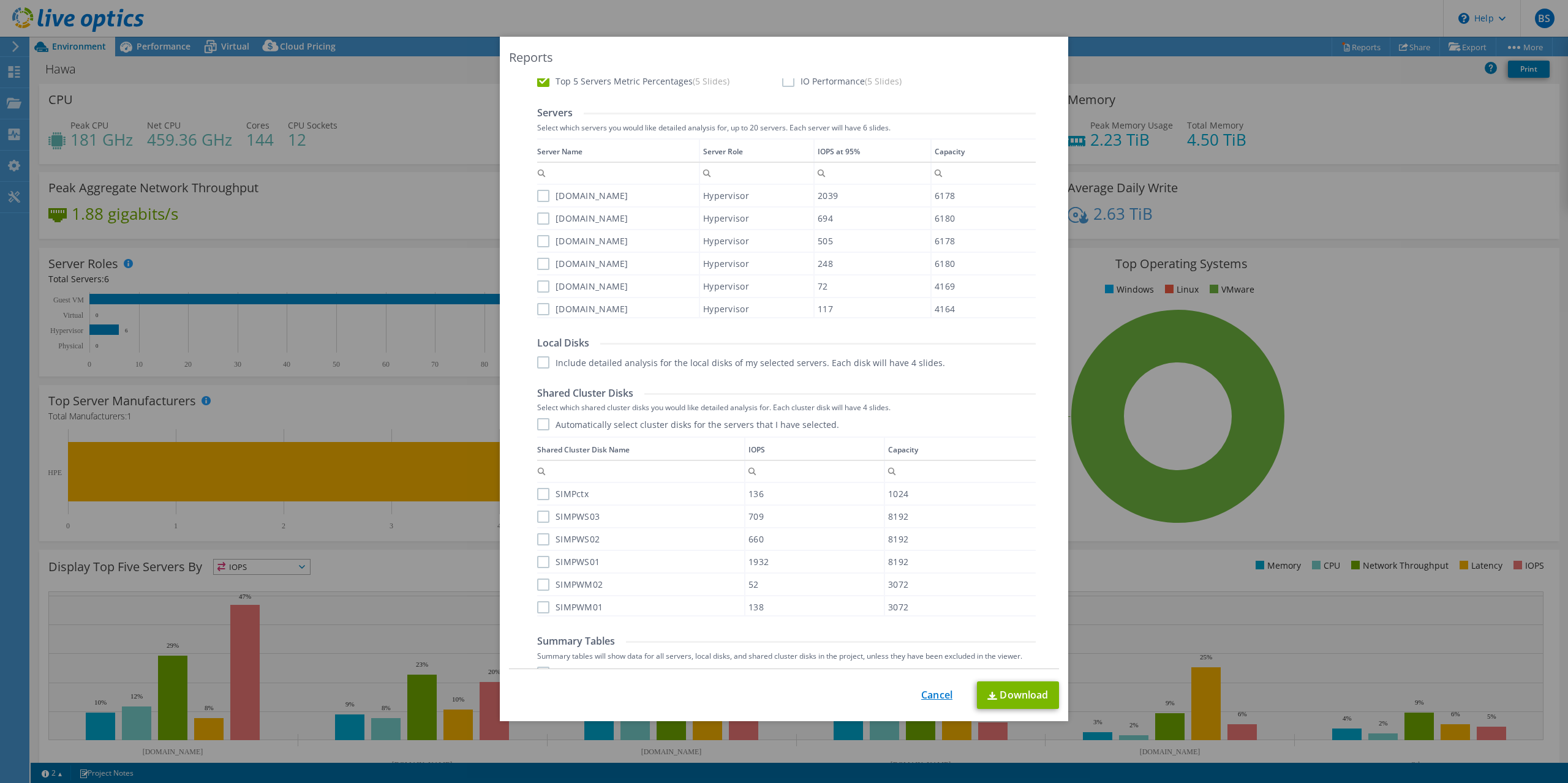
click at [932, 696] on link "Cancel" at bounding box center [937, 696] width 31 height 12
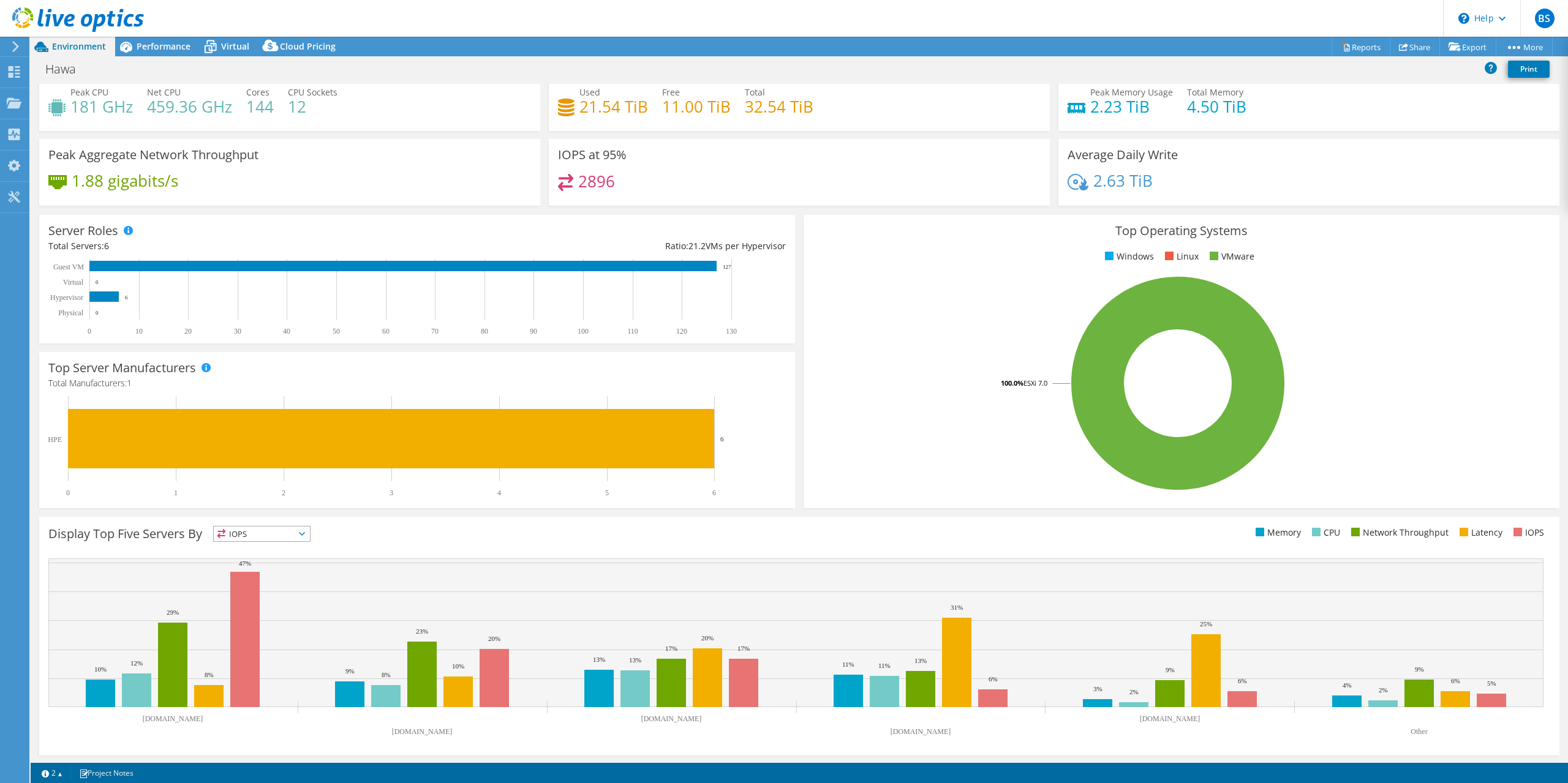
scroll to position [34, 0]
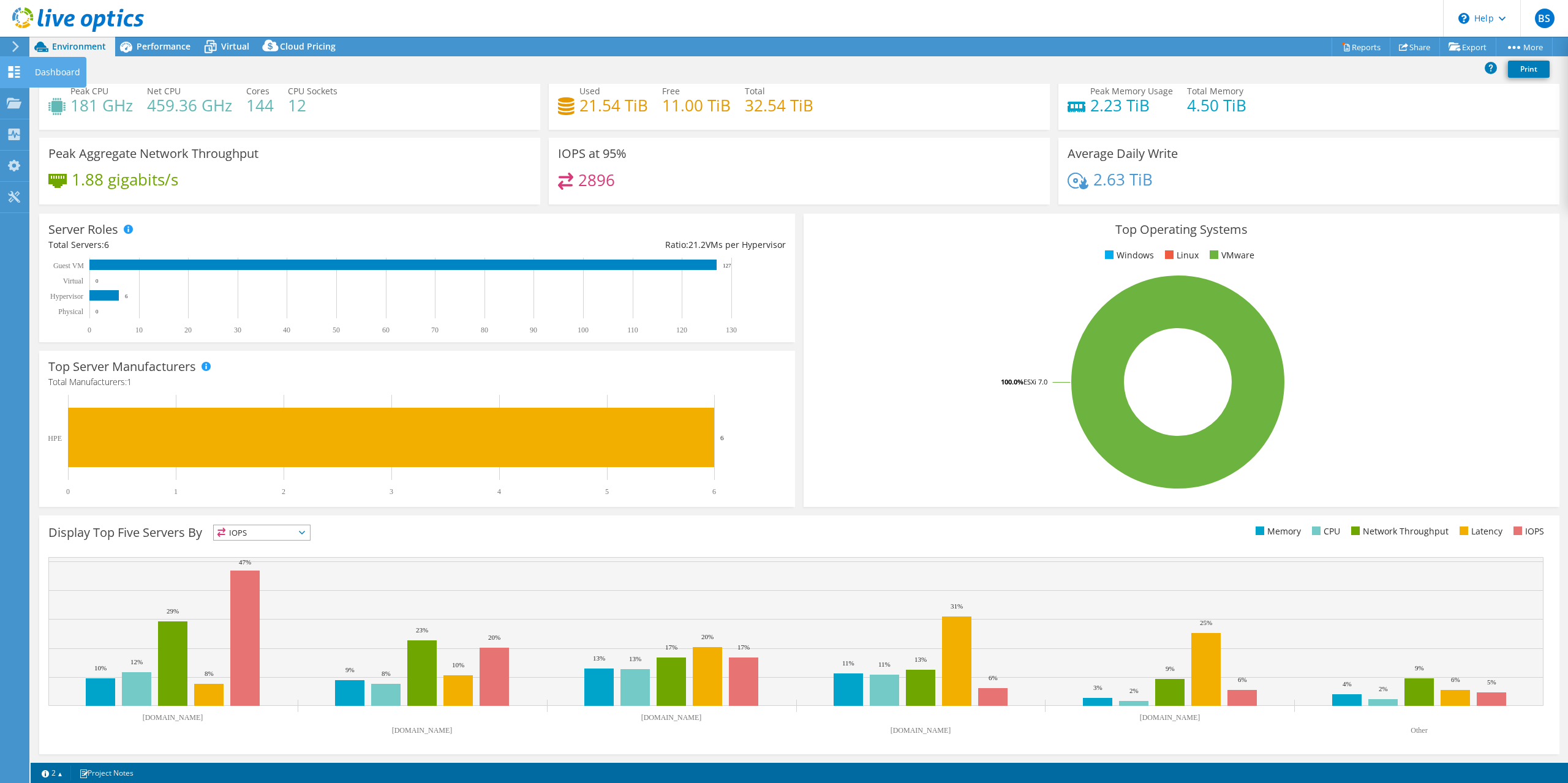
click at [15, 68] on use at bounding box center [15, 72] width 12 height 12
